Goal: Information Seeking & Learning: Learn about a topic

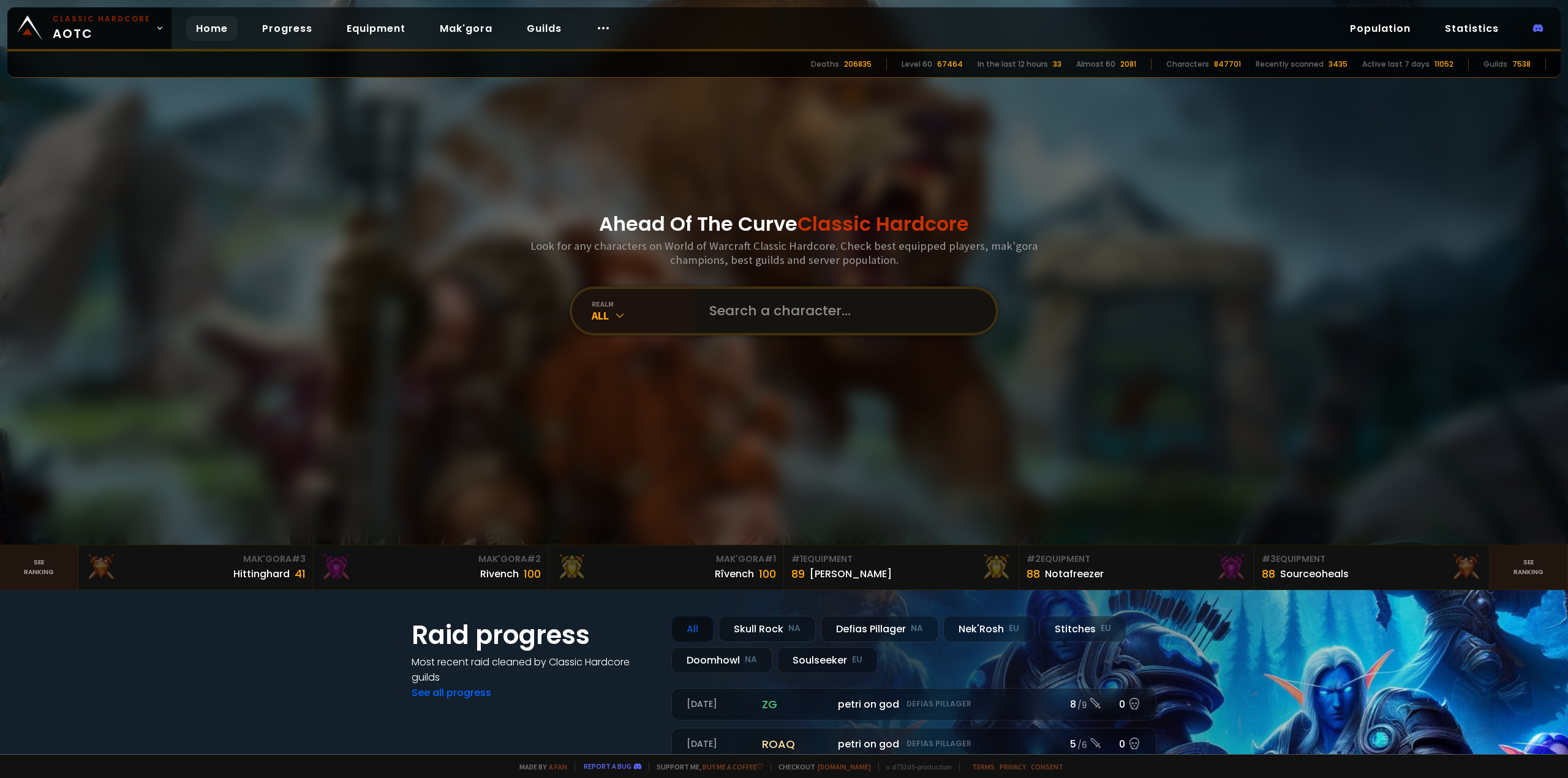
click at [746, 314] on input "text" at bounding box center [842, 311] width 279 height 44
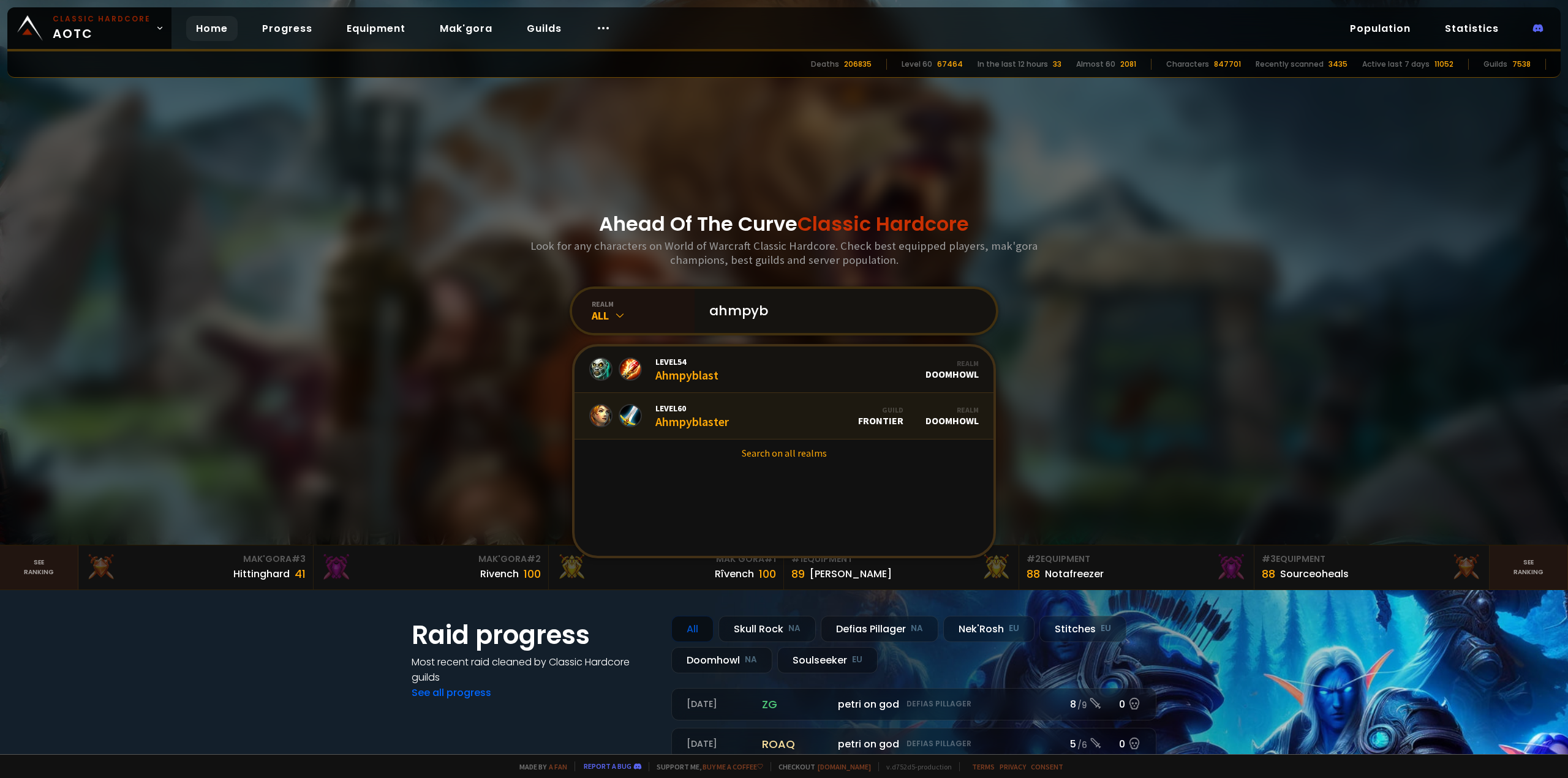
type input "ahmpyb"
click at [734, 414] on link "Level 60 Ahmpyblaster Guild Frontier Realm Doomhowl" at bounding box center [784, 416] width 419 height 46
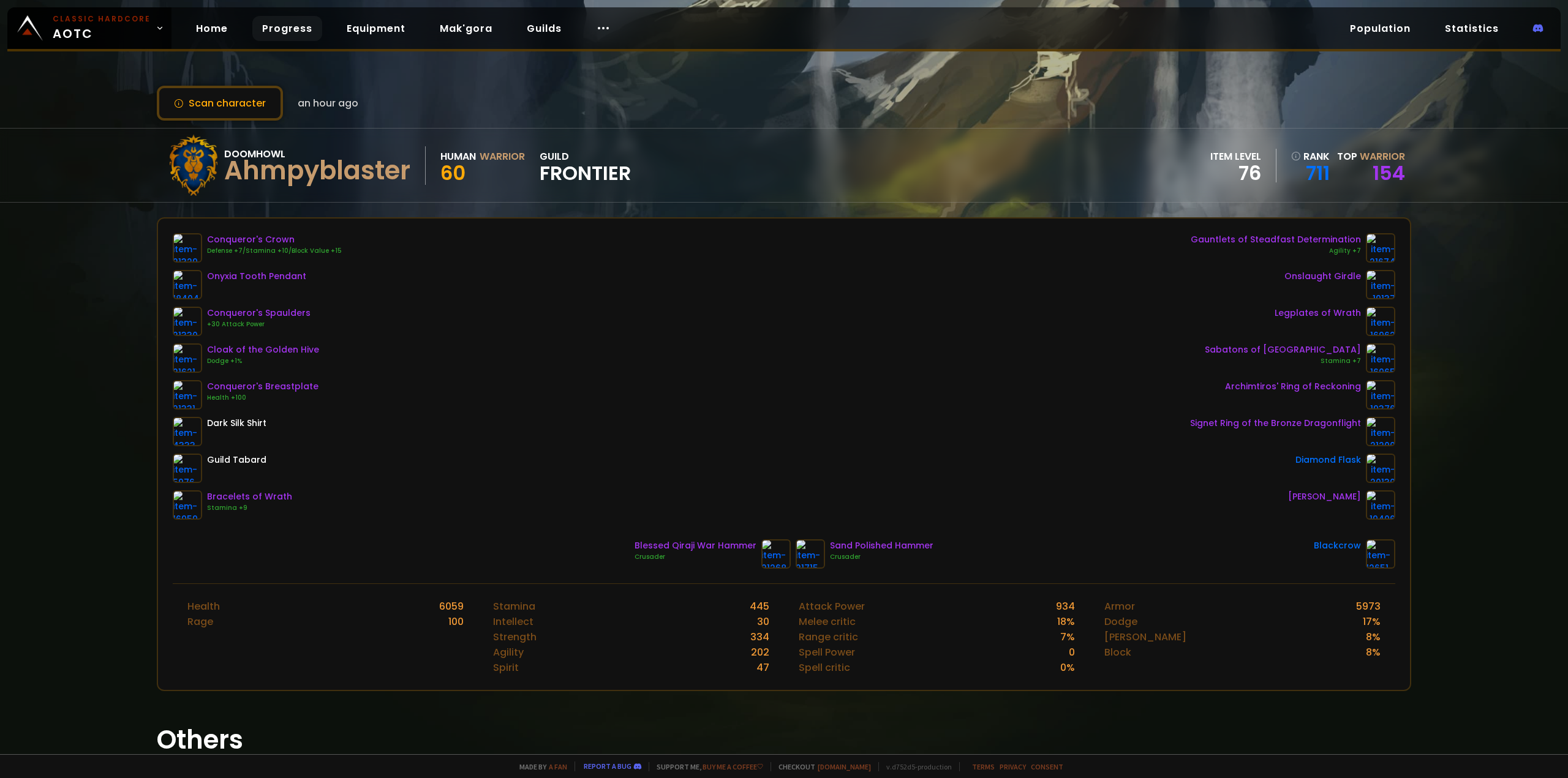
click at [294, 33] on link "Progress" at bounding box center [287, 28] width 69 height 25
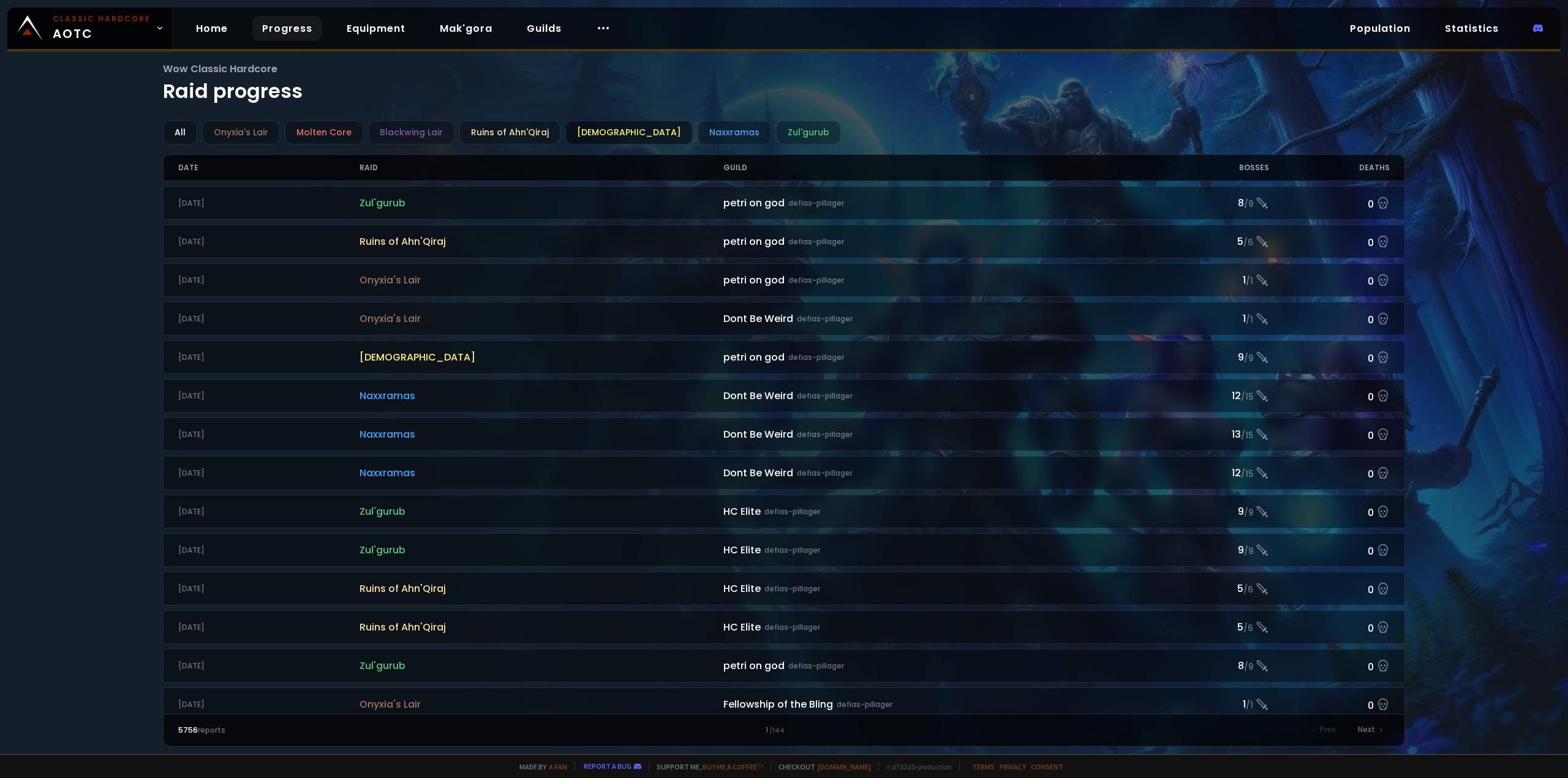
click at [577, 129] on div "[DEMOGRAPHIC_DATA]" at bounding box center [629, 133] width 128 height 24
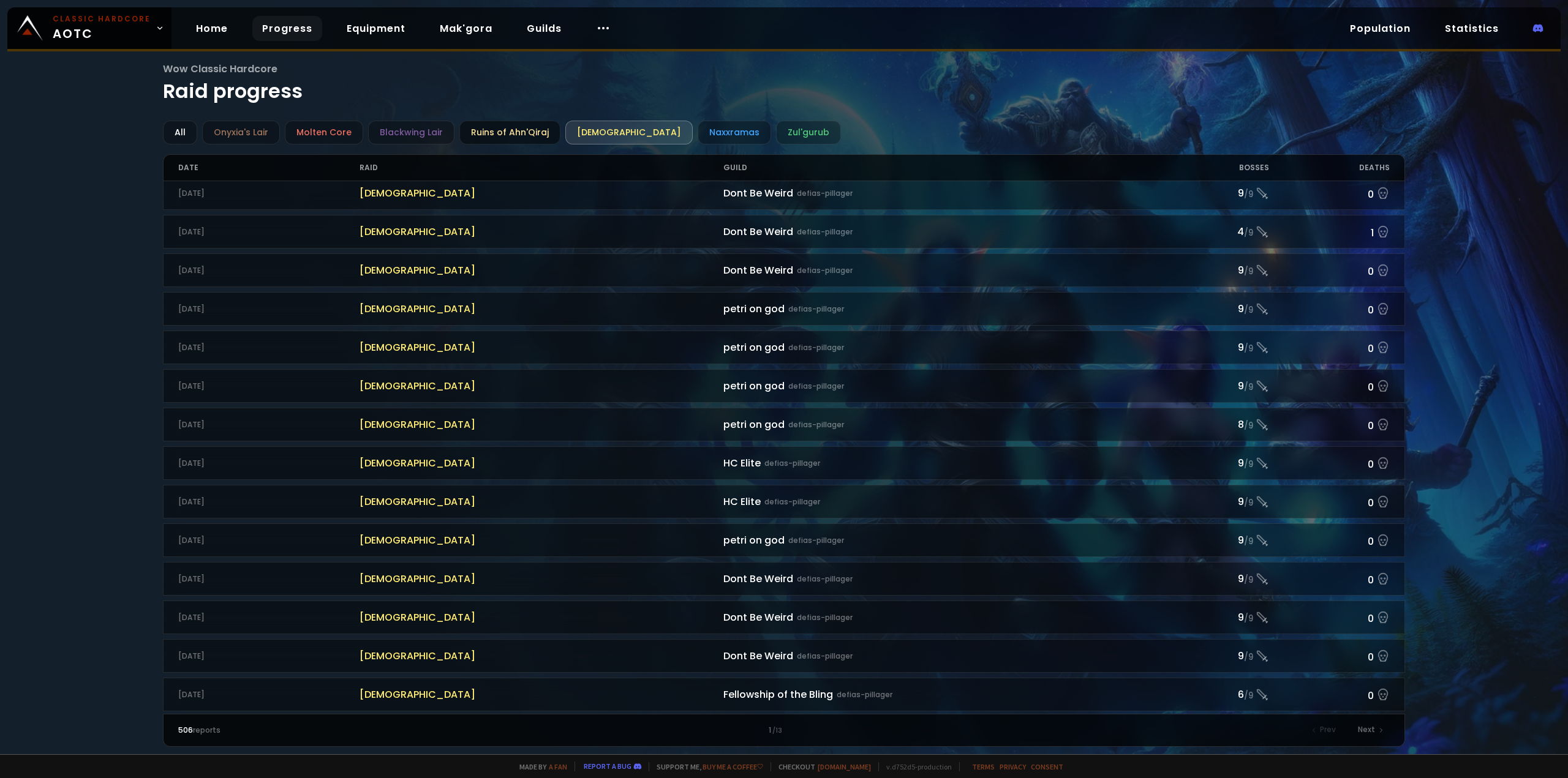
scroll to position [551, 0]
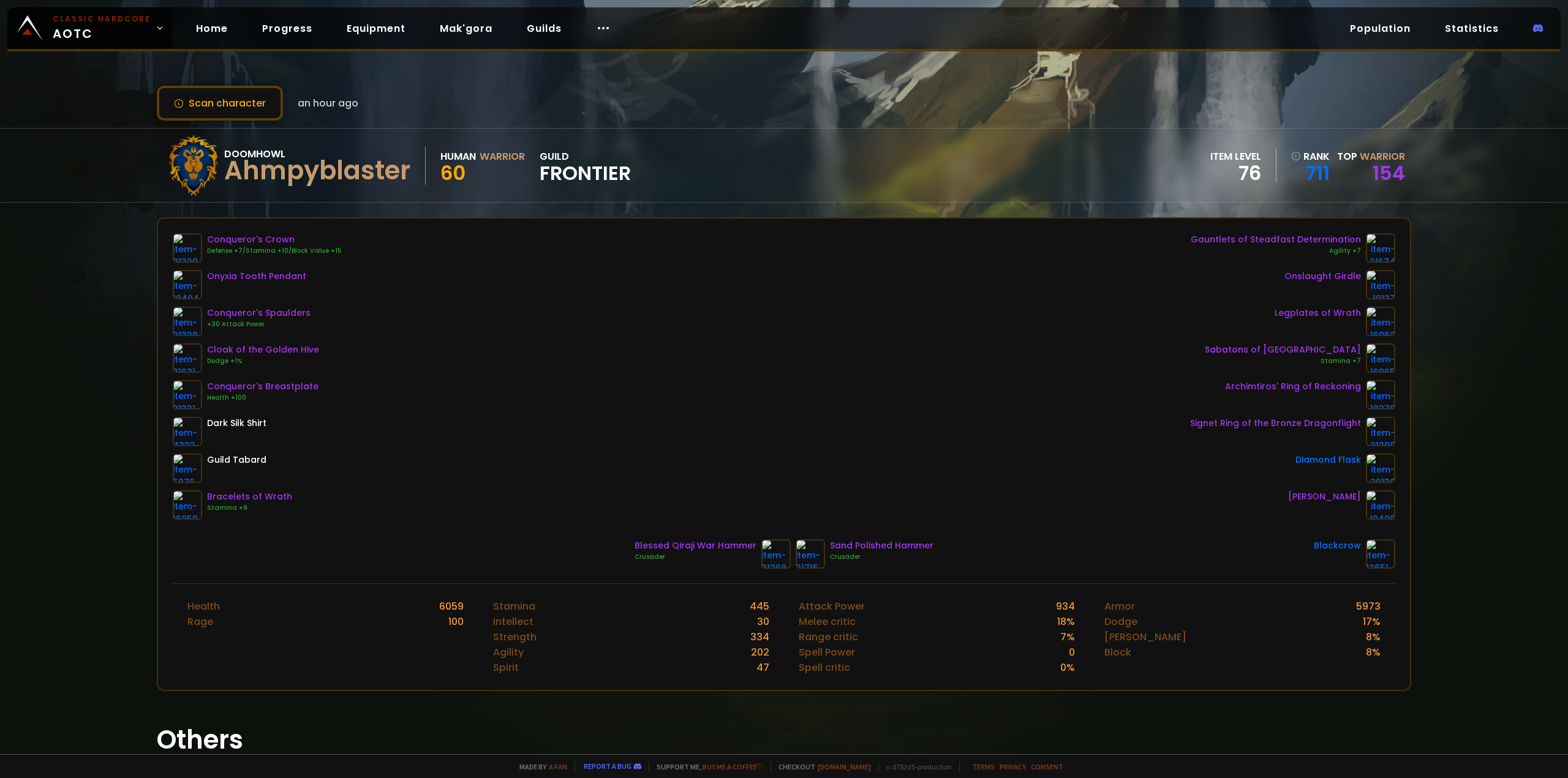
click at [560, 166] on span "Frontier" at bounding box center [585, 173] width 91 height 19
click at [255, 100] on button "Scan character" at bounding box center [220, 103] width 126 height 35
click at [519, 31] on link "Guilds" at bounding box center [544, 28] width 55 height 25
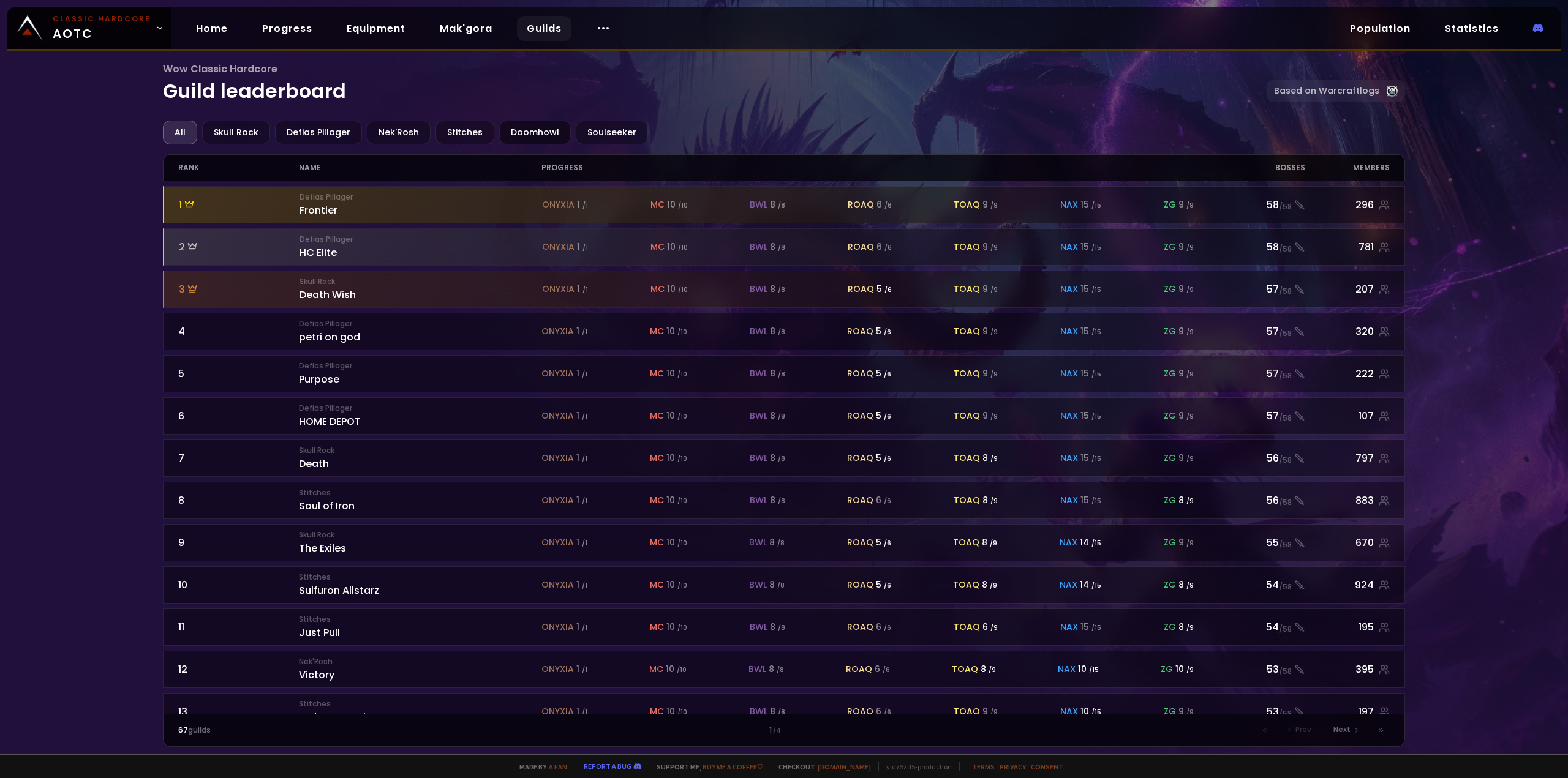
click at [529, 128] on div "Doomhowl" at bounding box center [535, 133] width 72 height 24
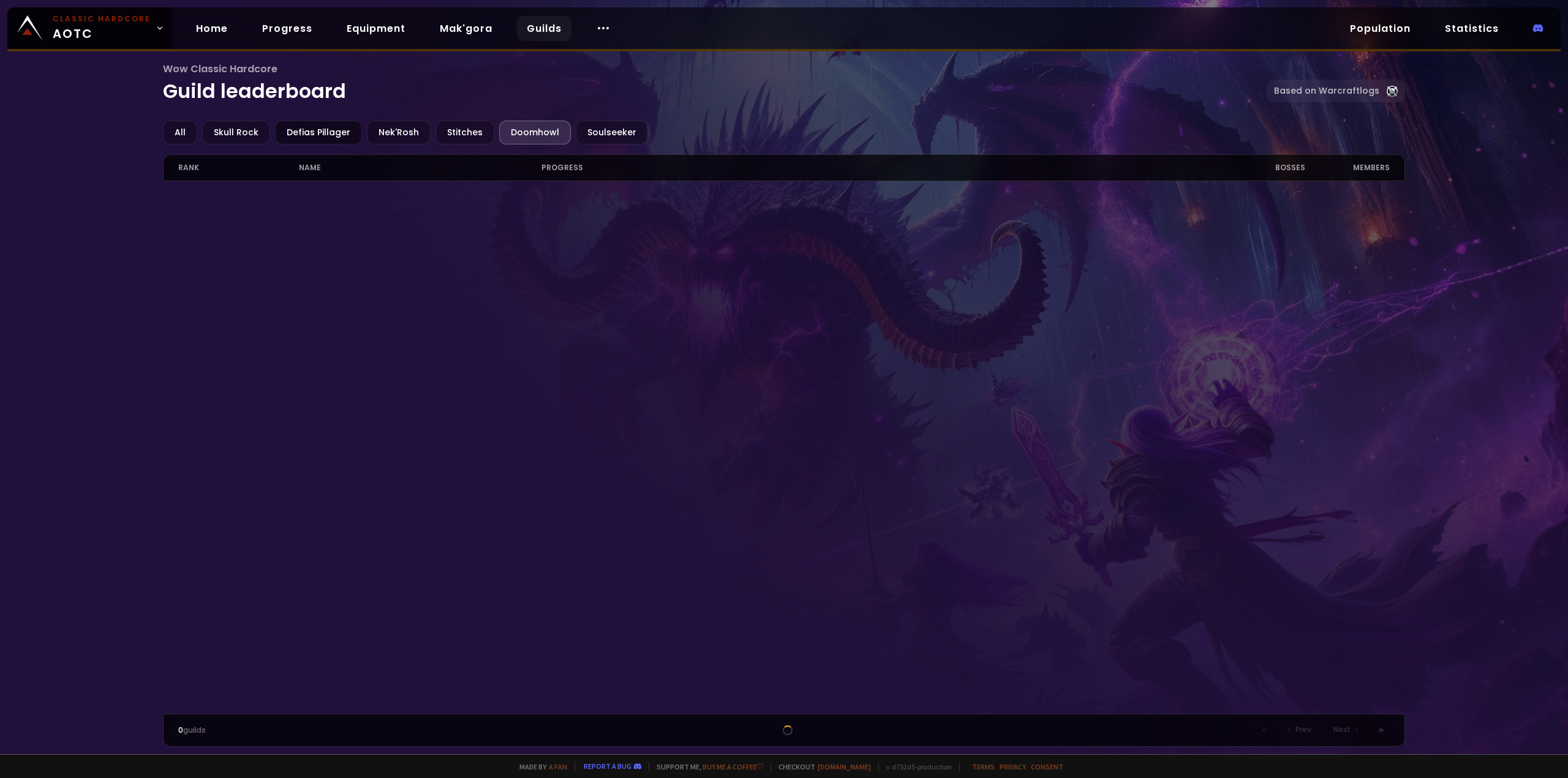
click at [317, 132] on div "Defias Pillager" at bounding box center [318, 133] width 87 height 24
click at [185, 131] on div "All" at bounding box center [180, 133] width 34 height 24
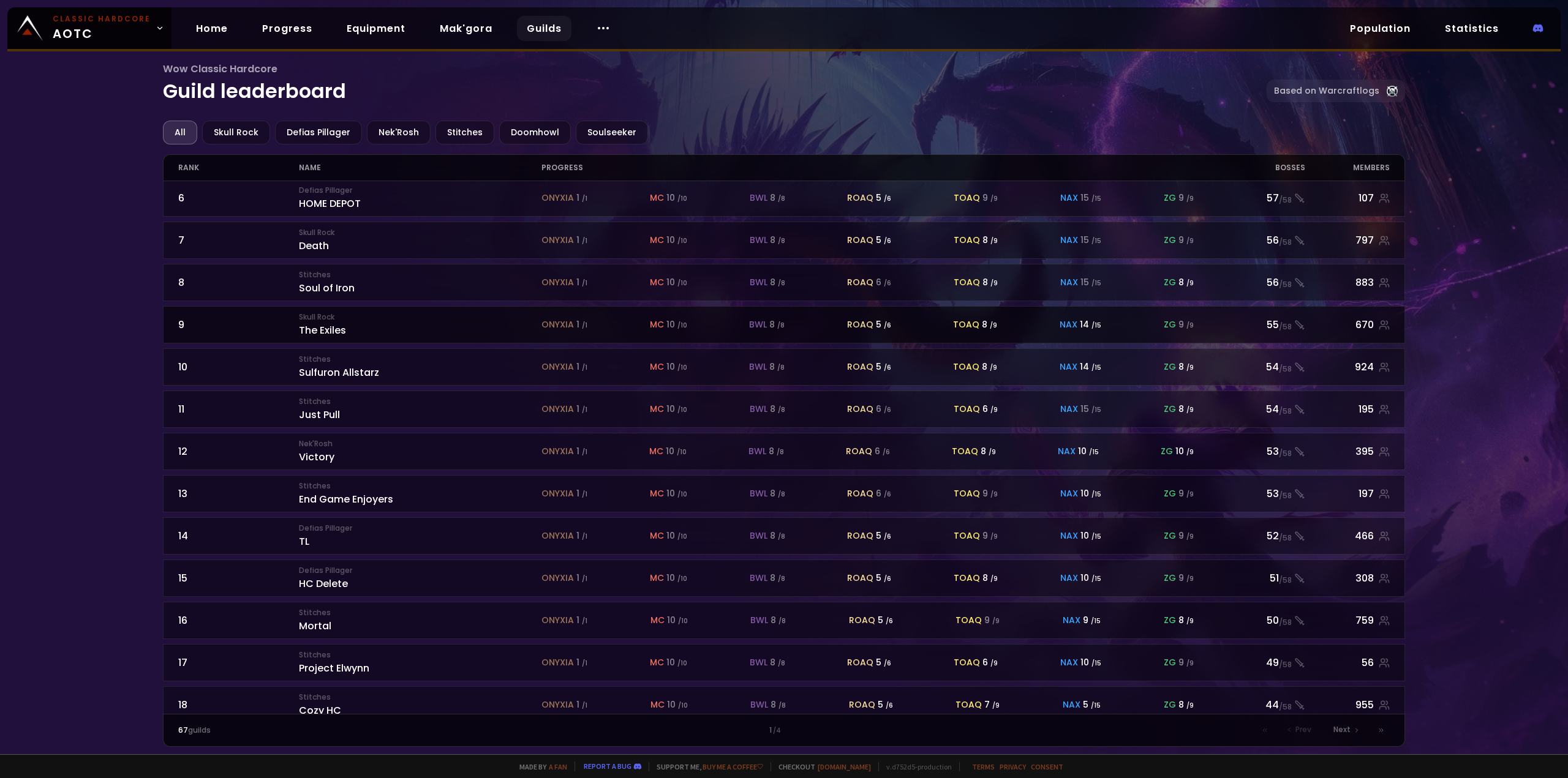
scroll to position [317, 0]
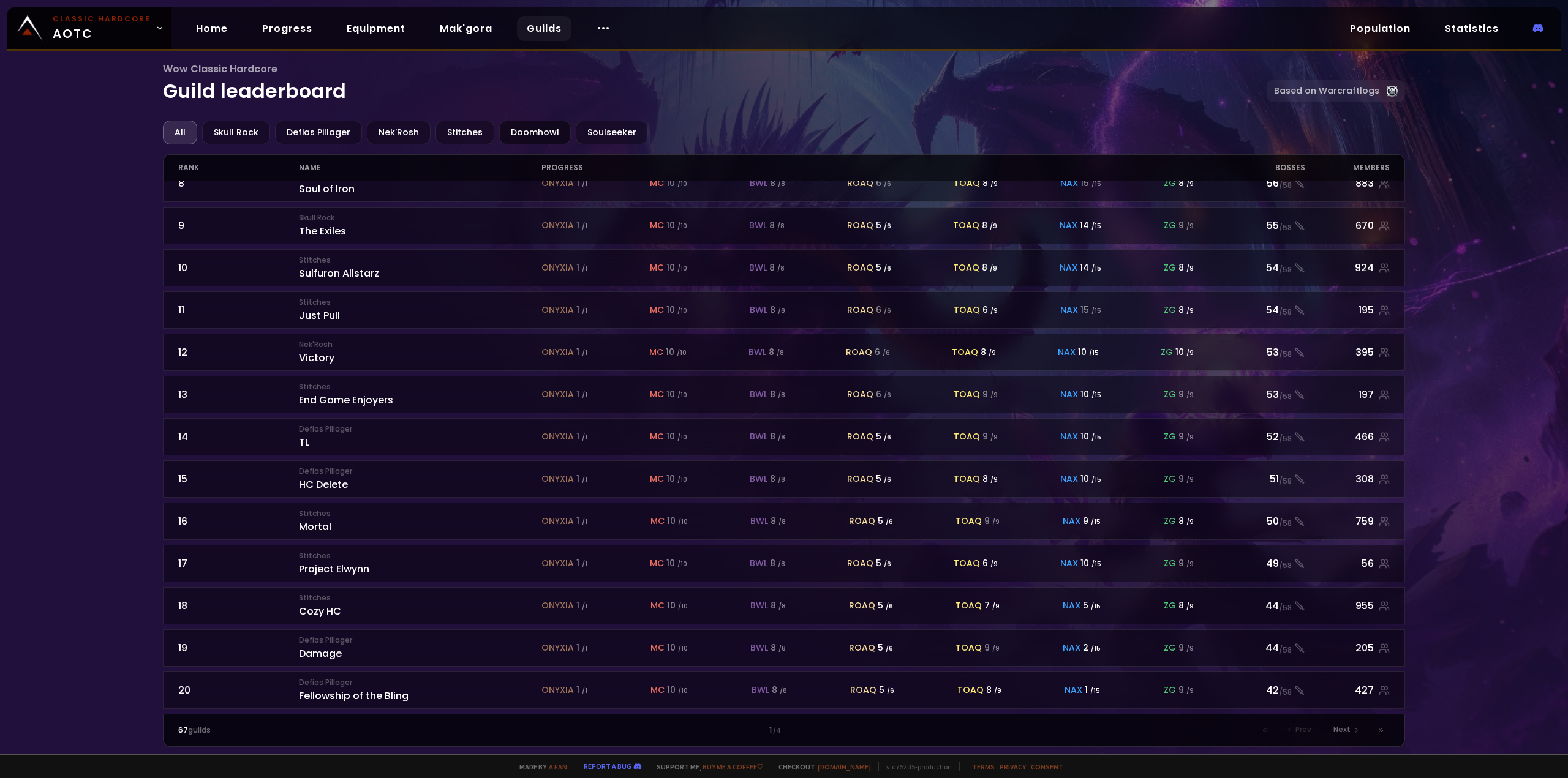
click at [530, 134] on div "Doomhowl" at bounding box center [535, 133] width 72 height 24
